Goal: Information Seeking & Learning: Learn about a topic

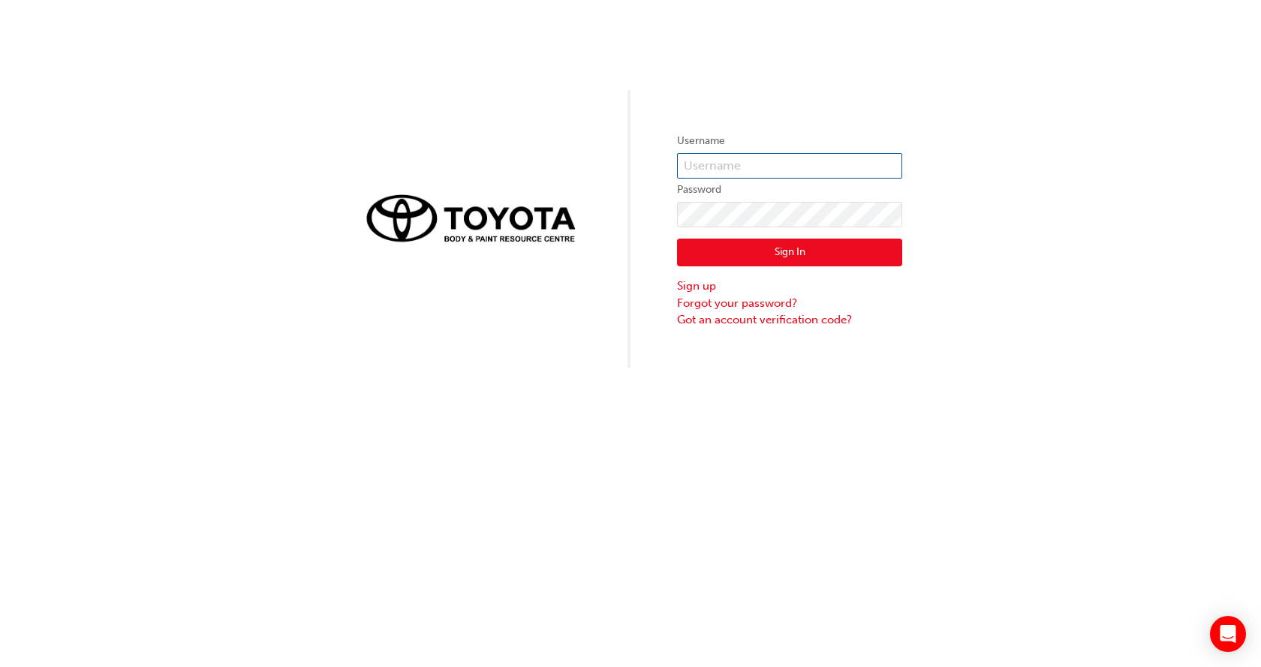
click at [782, 166] on input "text" at bounding box center [789, 166] width 225 height 26
type input "Bre"
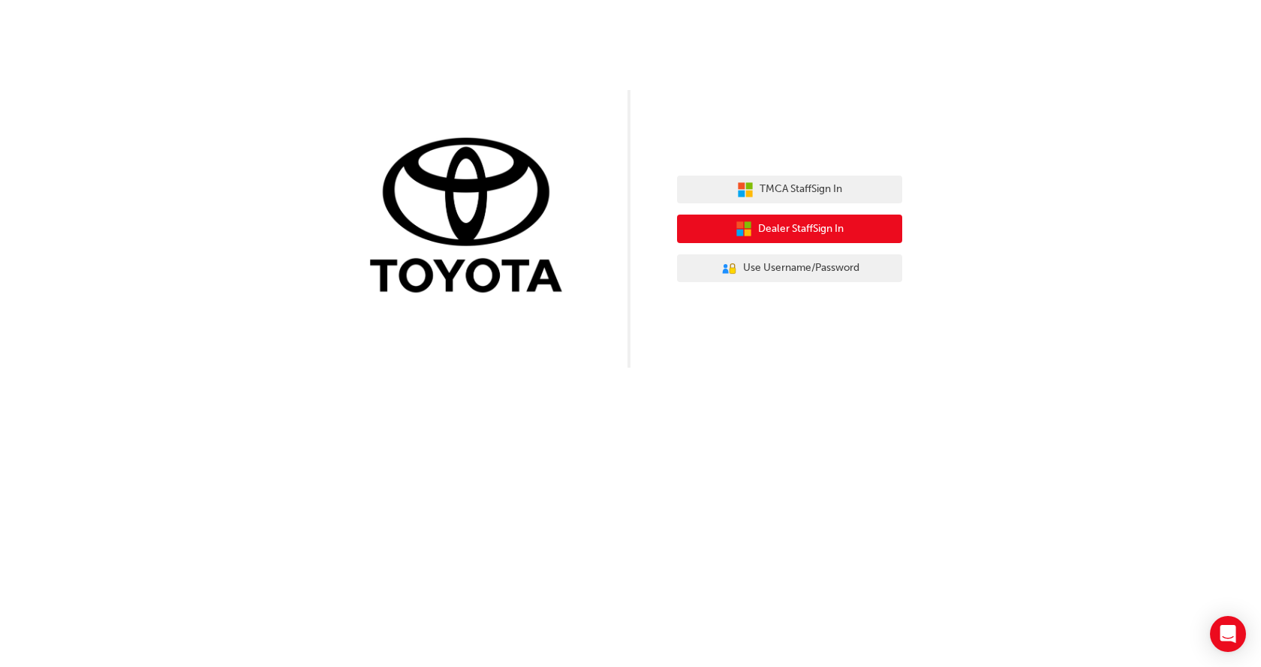
click at [820, 228] on span "Dealer Staff Sign In" at bounding box center [801, 229] width 86 height 17
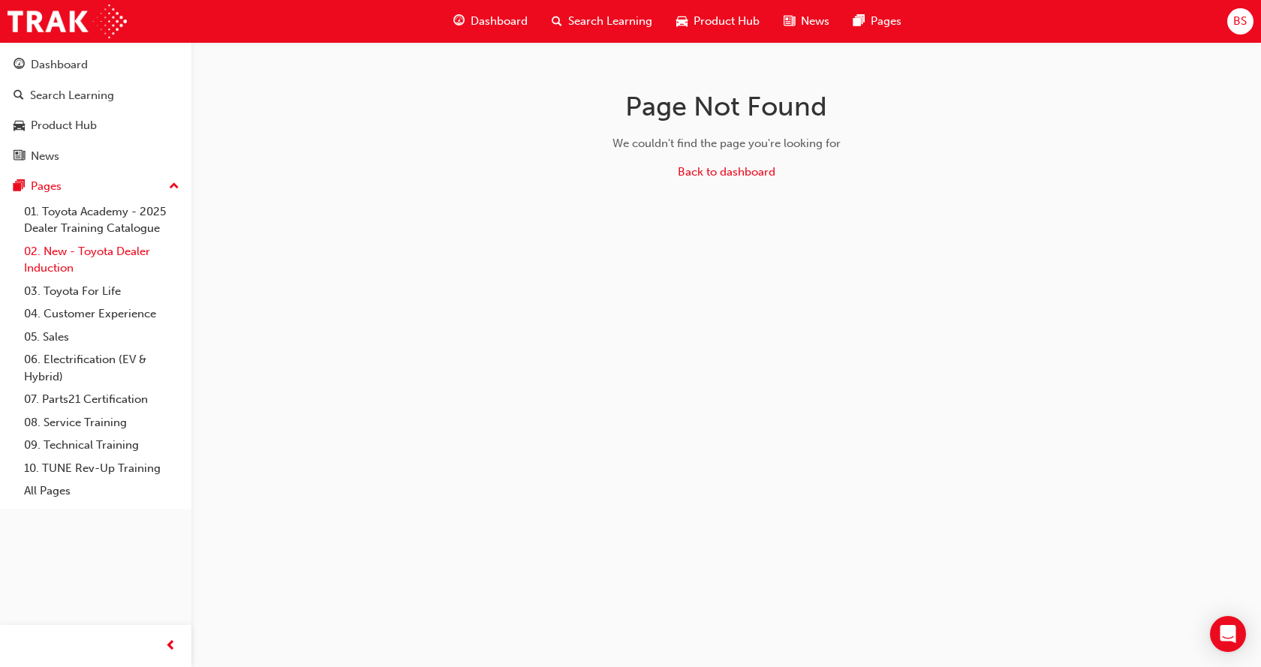
click at [55, 252] on link "02. New - Toyota Dealer Induction" at bounding box center [101, 260] width 167 height 40
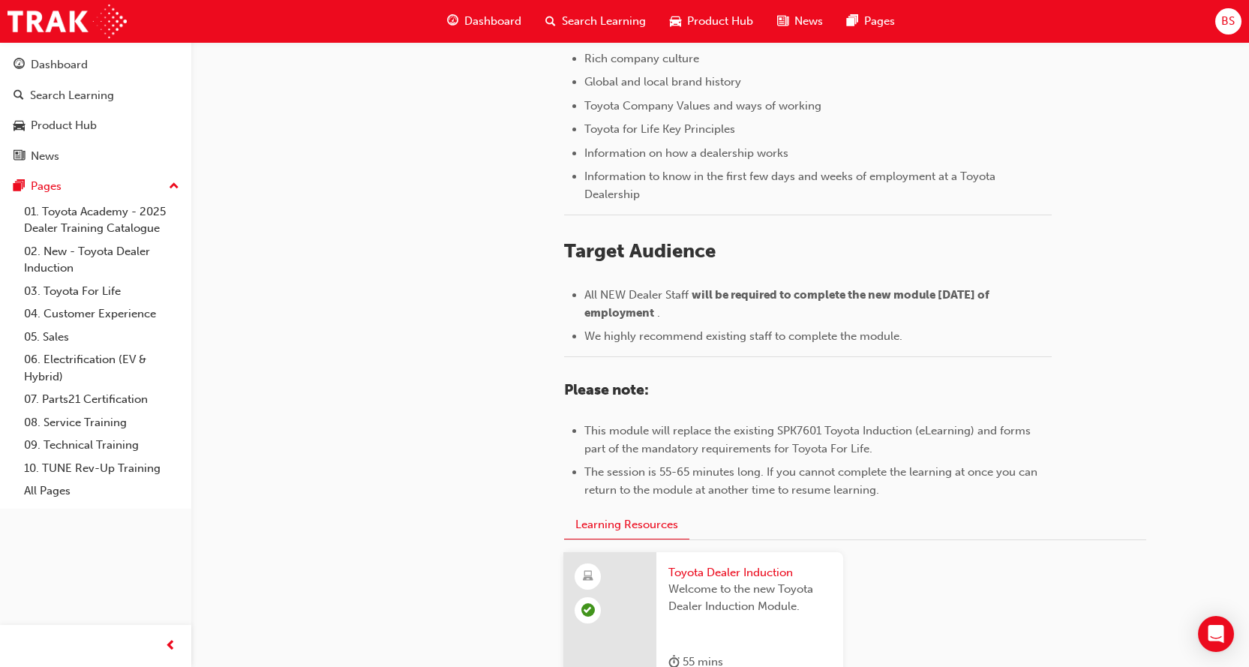
scroll to position [677, 0]
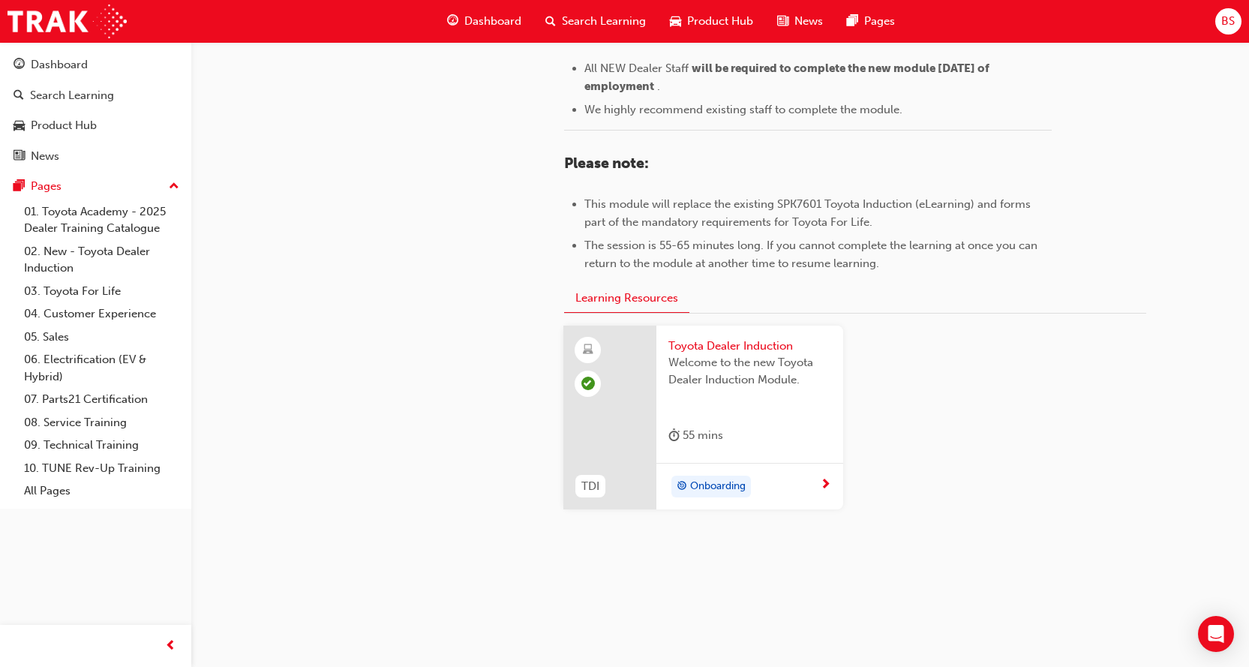
click at [609, 409] on div at bounding box center [610, 418] width 93 height 185
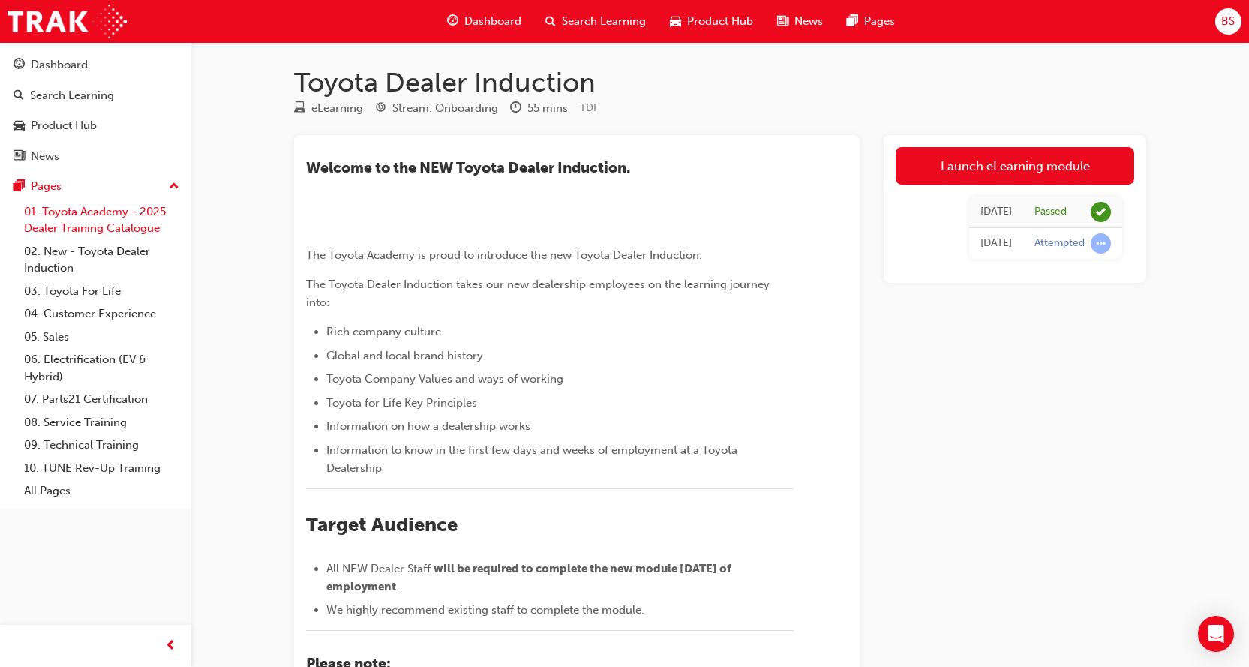
click at [106, 223] on link "01. Toyota Academy - 2025 Dealer Training Catalogue" at bounding box center [101, 220] width 167 height 40
